Goal: Information Seeking & Learning: Check status

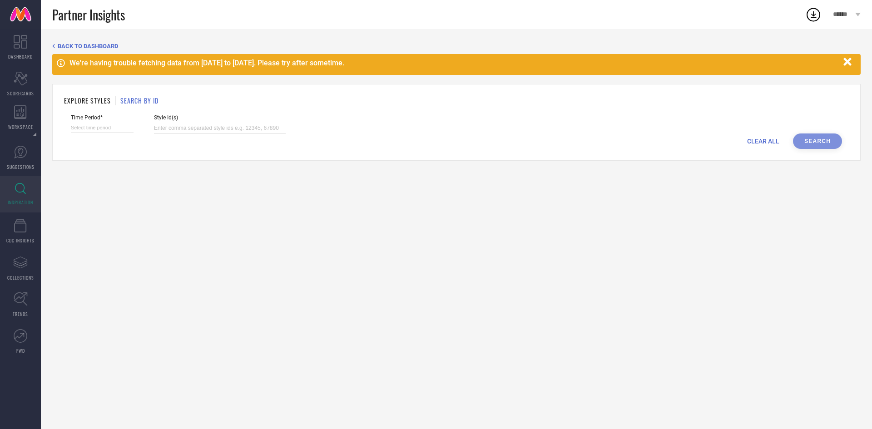
click at [188, 131] on input at bounding box center [220, 128] width 132 height 10
paste input "32461575 32045128 32045078 32045123 32045046 32045131 32045109 32045079 3204505…"
type input "32461575 32045128 32045078 32045123 32045046 32045131 32045109 32045079 3204505…"
select select "8"
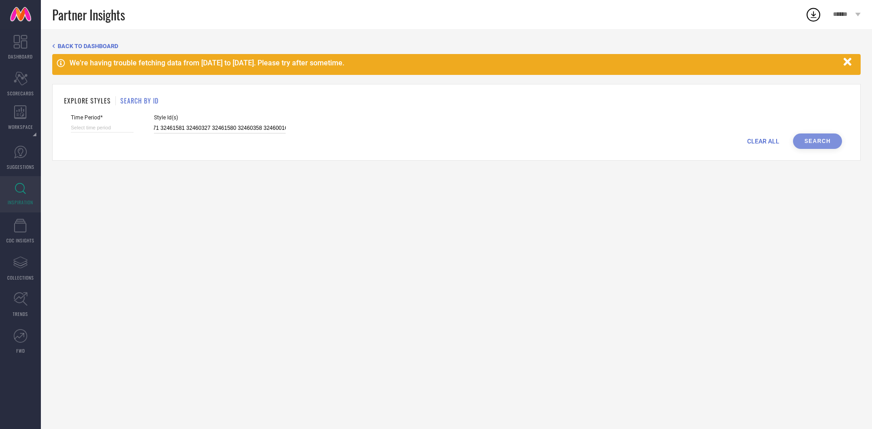
select select "2025"
select select "9"
select select "2025"
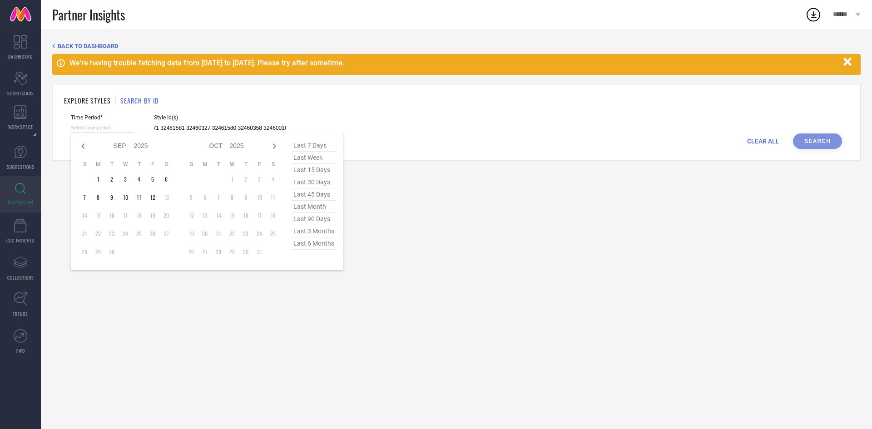
click at [95, 124] on input at bounding box center [102, 128] width 63 height 10
type input "32461575 32045128 32045078 32045123 32045046 32045131 32045109 32045079 3204505…"
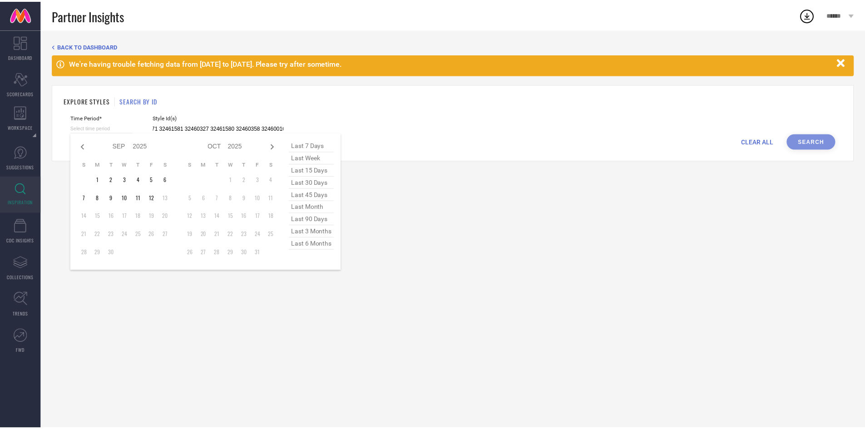
scroll to position [0, 0]
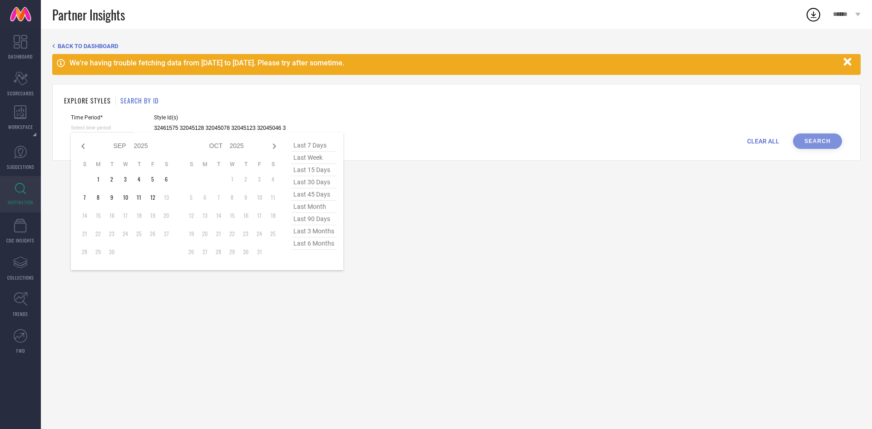
click at [323, 179] on span "last 30 days" at bounding box center [313, 182] width 45 height 12
type input "14-08-2025 to 12-09-2025"
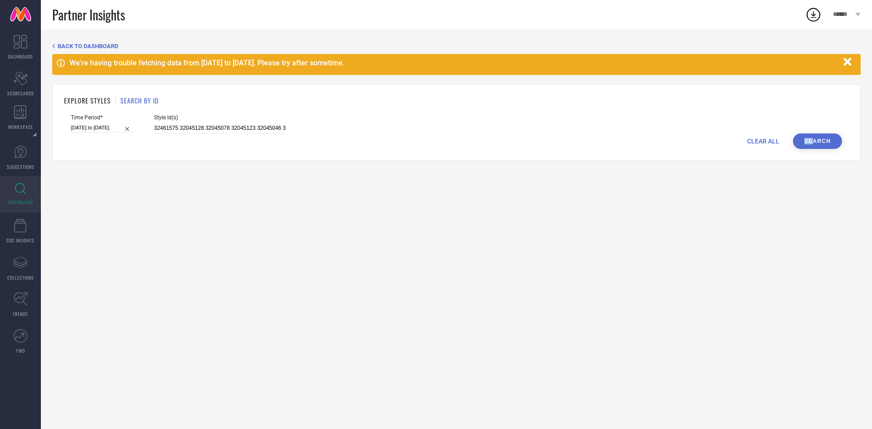
drag, startPoint x: 800, startPoint y: 153, endPoint x: 812, endPoint y: 139, distance: 17.4
click at [812, 139] on div "EXPLORE STYLES SEARCH BY ID Time Period* 14-08-2025 to 12-09-2025 Style Id(s) 3…" at bounding box center [456, 122] width 809 height 77
click at [812, 139] on button "Search" at bounding box center [817, 141] width 49 height 15
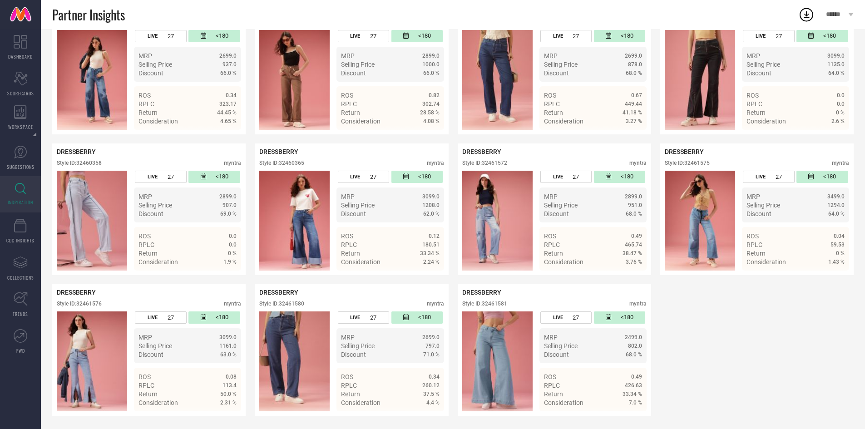
scroll to position [1674, 0]
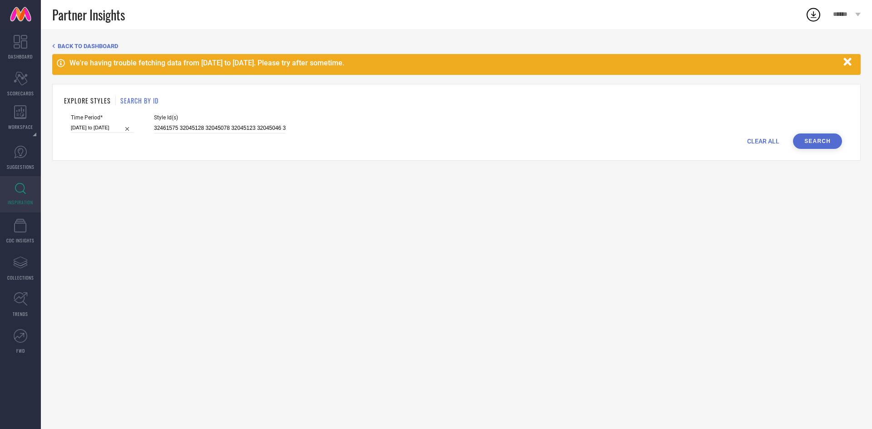
click at [240, 129] on input "32461575 32045128 32045078 32045123 32045046 32045131 32045109 32045079 3204505…" at bounding box center [220, 128] width 132 height 10
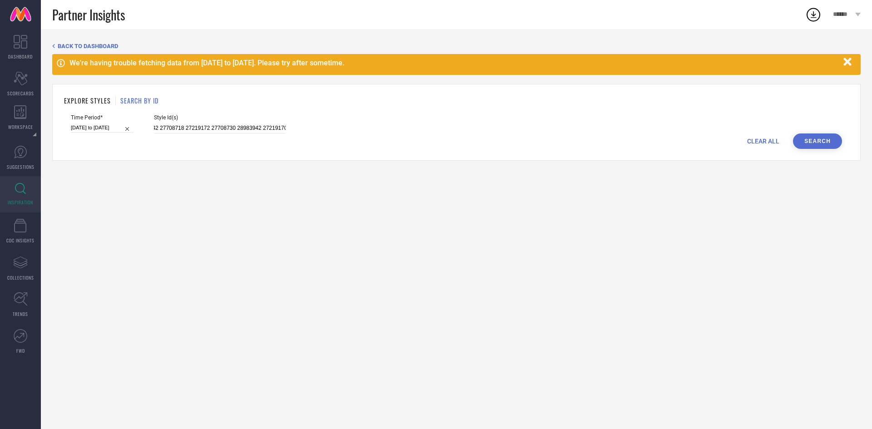
type input "31122966 31136840 31123252 28583848 29781738 27219152 27219242 27708718 2721917…"
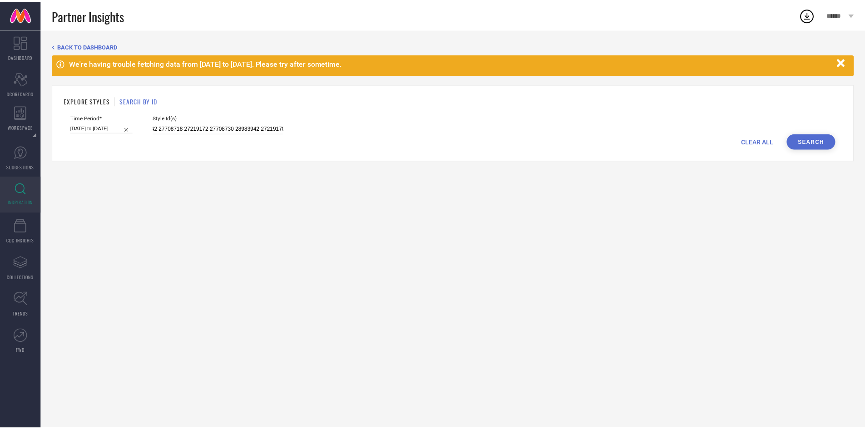
scroll to position [0, 0]
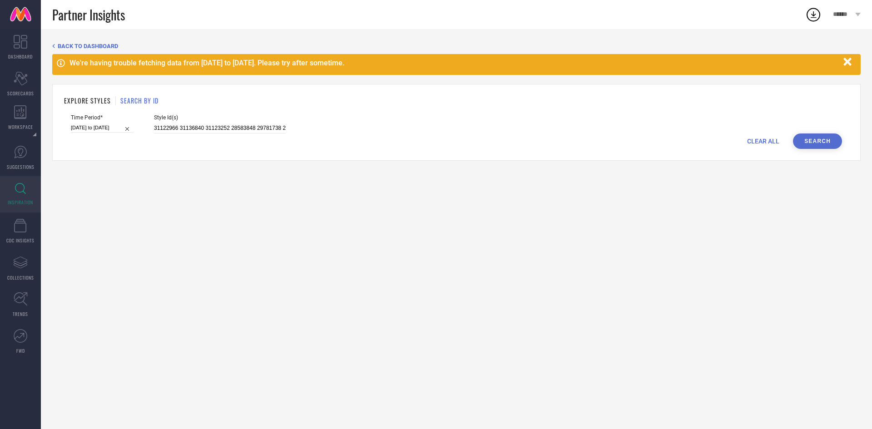
click at [812, 139] on button "Search" at bounding box center [817, 141] width 49 height 15
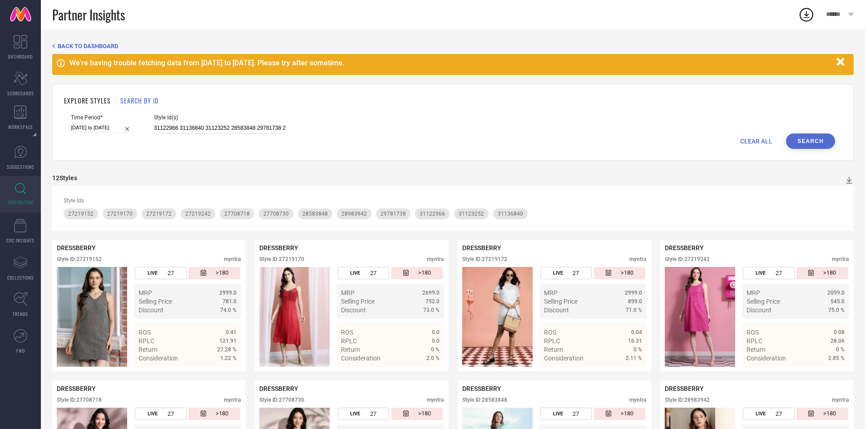
click at [280, 124] on input "31122966 31136840 31123252 28583848 29781738 27219152 27219242 27708718 2721917…" at bounding box center [220, 128] width 132 height 10
paste input "31136670 31136648 31136749 31123077 31136689 31136667 31136650 31122931 3113666…"
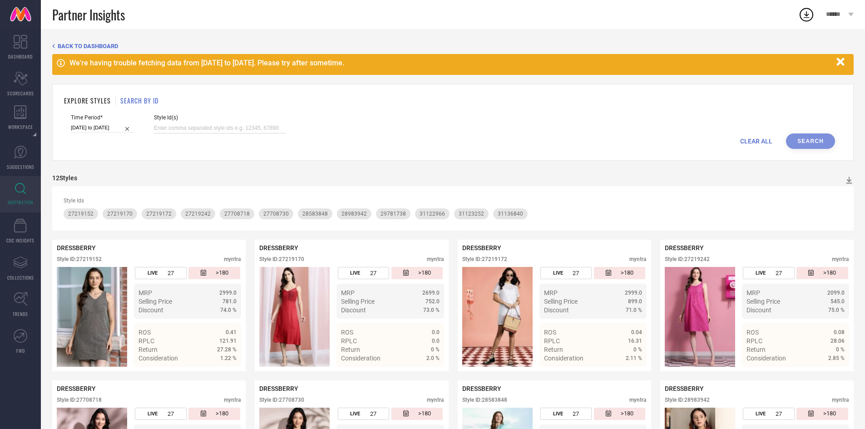
type input "31136670 31136648 31136749 31123077 31136689 31136667 31136650 31122931 3113666…"
click at [105, 128] on input "14-08-2025 to 12-09-2025" at bounding box center [102, 128] width 63 height 10
select select "7"
select select "2025"
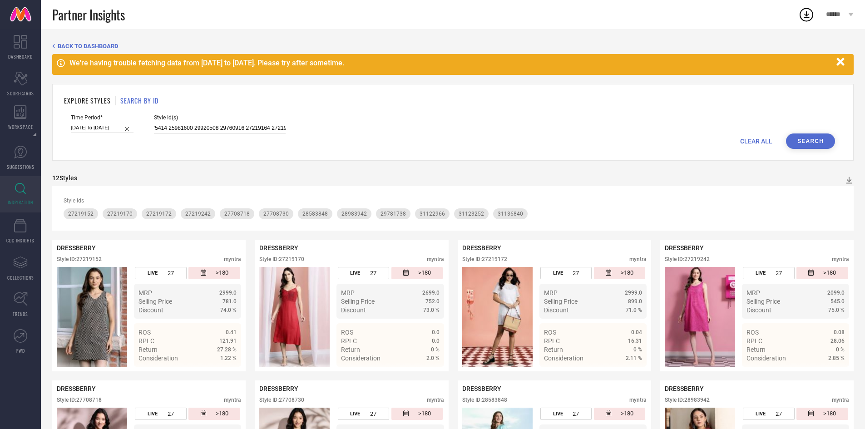
select select "8"
select select "2025"
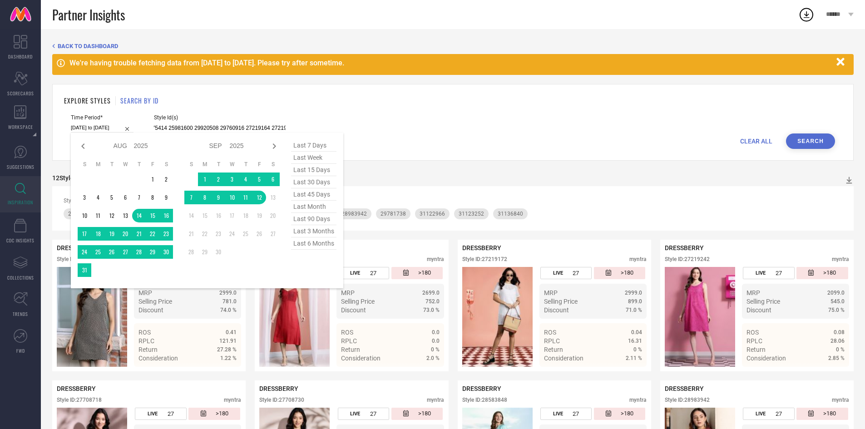
type input "31136670 31136648 31136749 31123077 31136689 31136667 31136650 31122931 3113666…"
click at [308, 149] on span "last 7 days" at bounding box center [313, 145] width 45 height 12
type input "[DATE] to [DATE]"
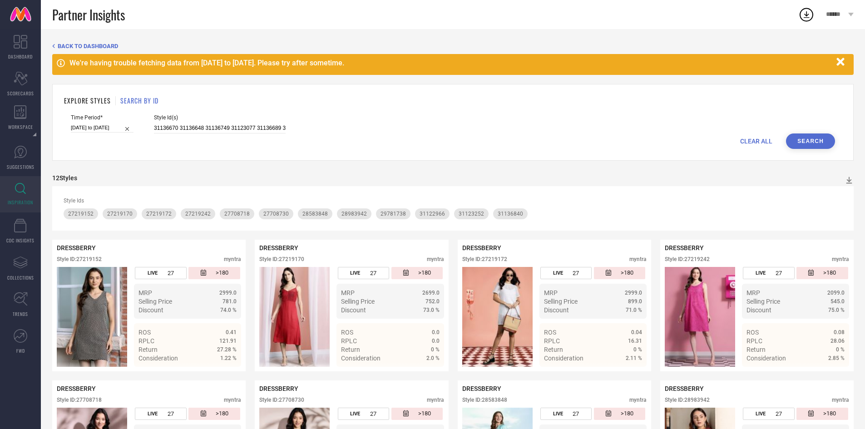
click at [813, 134] on button "Search" at bounding box center [810, 141] width 49 height 15
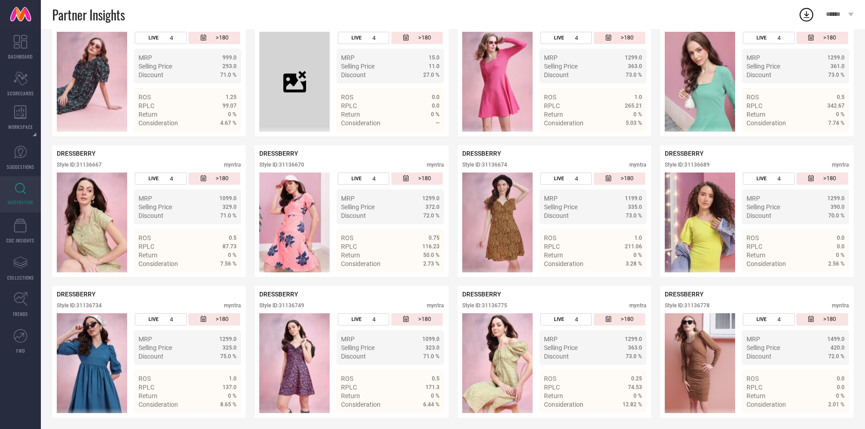
scroll to position [1815, 0]
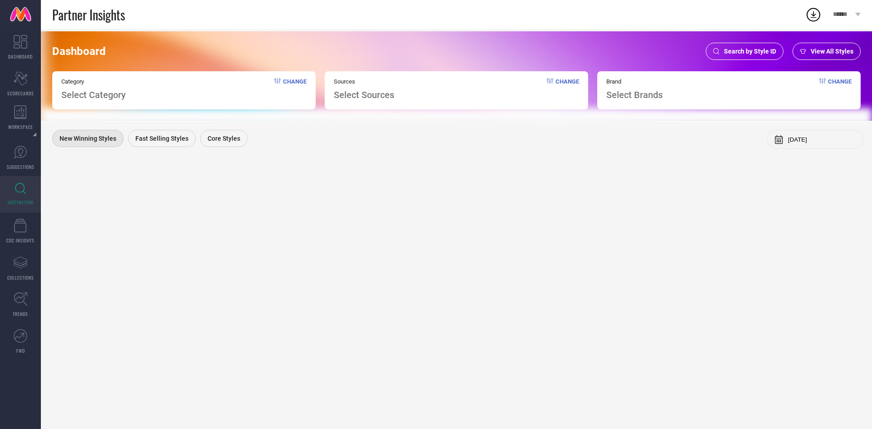
click at [737, 55] on div "Search by Style ID" at bounding box center [745, 51] width 78 height 17
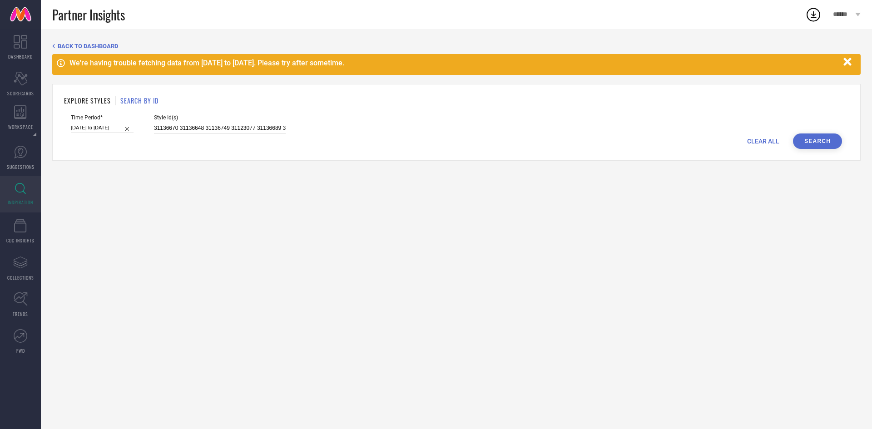
click at [210, 131] on input "31136670 31136648 31136749 31123077 31136689 31136667 31136650 31122931 3113666…" at bounding box center [220, 128] width 132 height 10
paste input "32774225 23231878 33247790 34394836 33667196 26771006 33841065 35046273 3504627…"
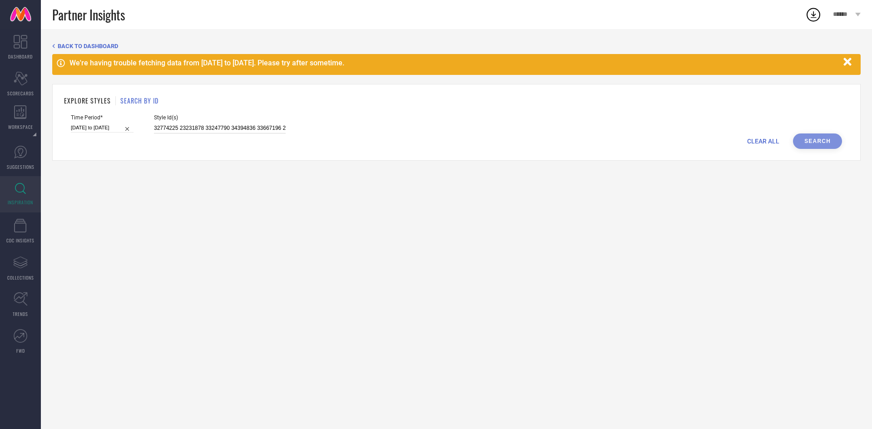
scroll to position [0, 279]
type input "32774225 23231878 33247790 34394836 33667196 26771006 33841065 35046273 3504627…"
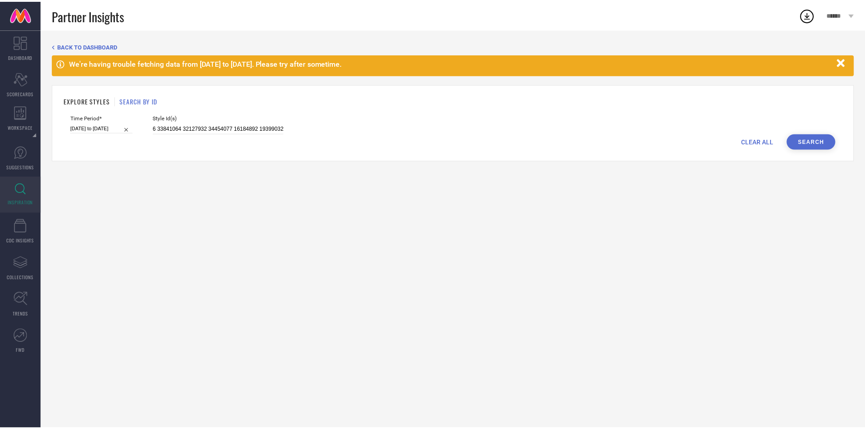
scroll to position [0, 0]
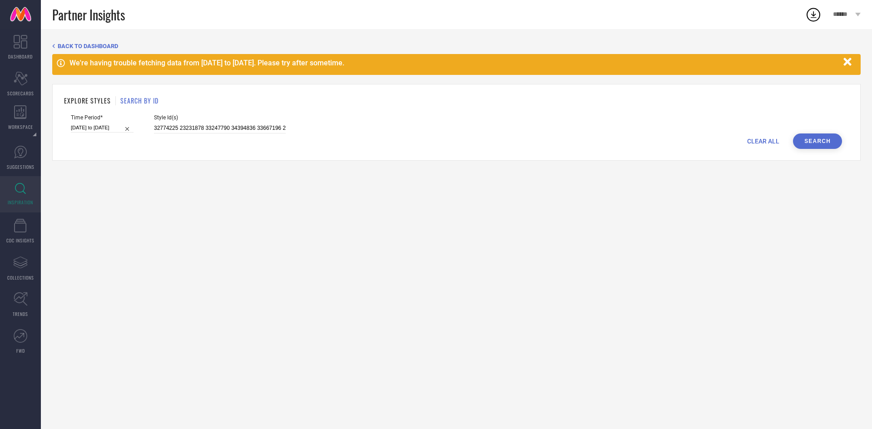
click at [824, 140] on button "Search" at bounding box center [817, 141] width 49 height 15
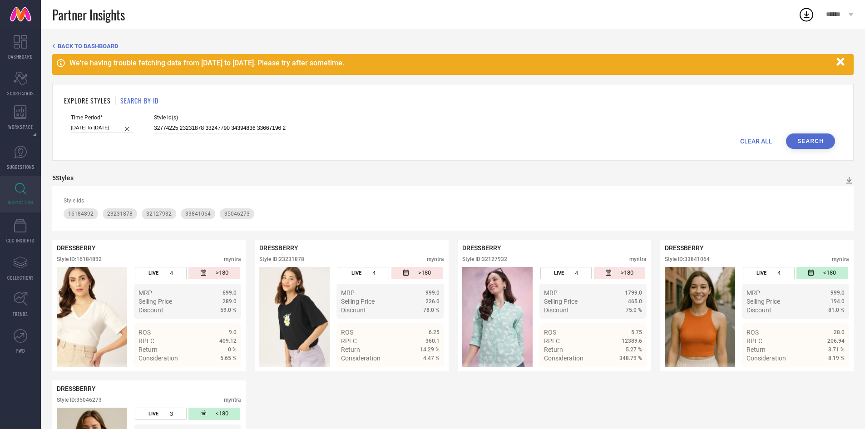
click at [478, 123] on div "Time Period* [DATE] to [DATE] Style Id(s) 32774225 23231878 33247790 34394836 3…" at bounding box center [453, 123] width 765 height 19
click at [425, 110] on div "EXPLORE STYLES SEARCH BY ID Time Period* [DATE] to [DATE] Style Id(s) 32774225 …" at bounding box center [453, 122] width 802 height 77
